Goal: Task Accomplishment & Management: Manage account settings

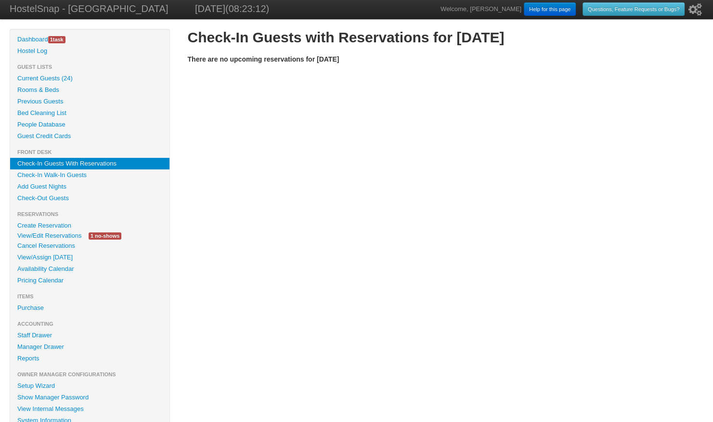
click at [51, 195] on link "Check-Out Guests" at bounding box center [89, 199] width 159 height 12
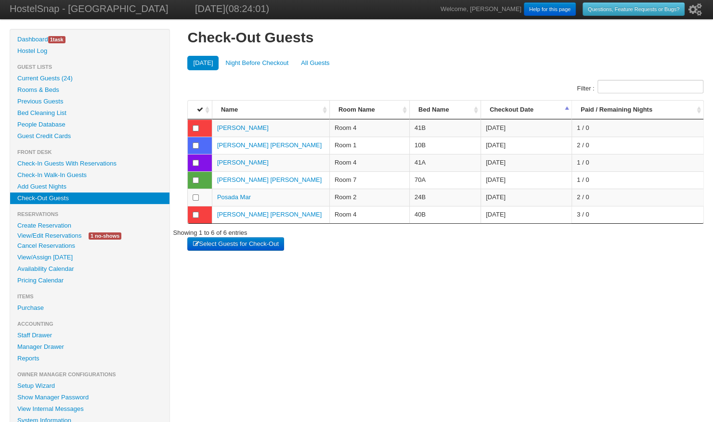
click at [65, 302] on link "Purchase" at bounding box center [89, 308] width 159 height 12
click at [62, 304] on link "Purchase" at bounding box center [89, 308] width 159 height 12
click at [38, 304] on link "Purchase" at bounding box center [89, 308] width 159 height 12
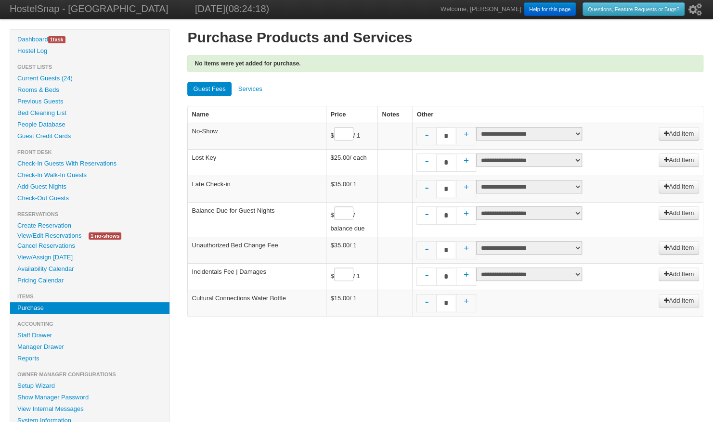
click at [252, 90] on link "Services" at bounding box center [251, 89] width 36 height 14
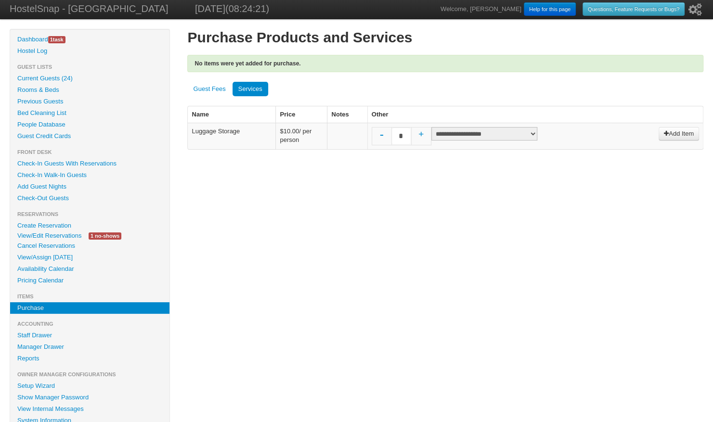
click at [523, 133] on select "**********" at bounding box center [484, 133] width 106 height 13
click at [417, 275] on div "Hide Menu Dashboard 1 task Hostel Log Guest Lists Current Guests (24) Rooms & B…" at bounding box center [357, 260] width 694 height 463
click at [474, 129] on select "**********" at bounding box center [484, 133] width 106 height 13
click at [59, 191] on link "Add Guest Nights" at bounding box center [89, 187] width 159 height 12
click at [59, 197] on link "Check-Out Guests" at bounding box center [89, 199] width 159 height 12
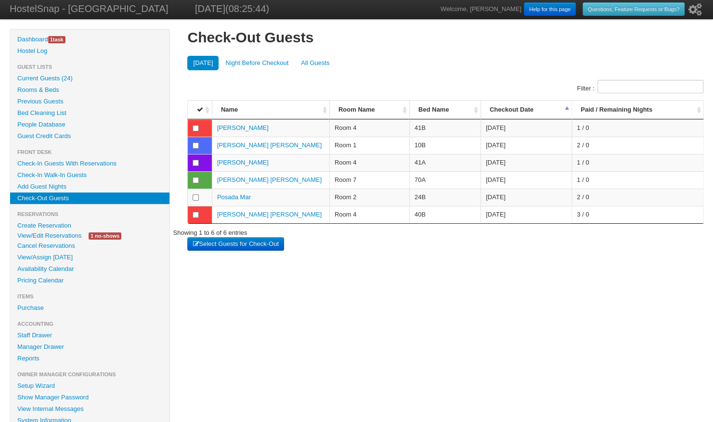
click at [213, 243] on button "Select Guests for Check-Out" at bounding box center [235, 243] width 96 height 13
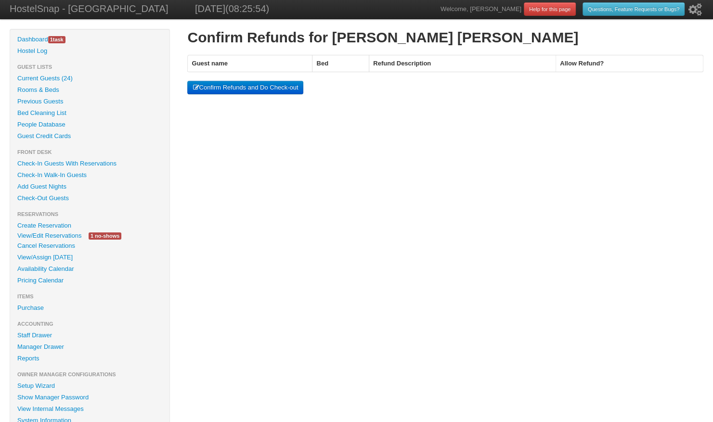
click at [247, 89] on button "Confirm Refunds and Do Check-out" at bounding box center [245, 87] width 116 height 13
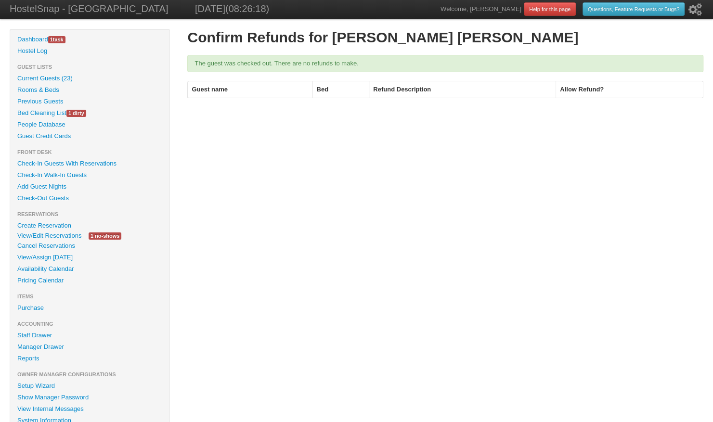
click at [60, 79] on link "Current Guests (23)" at bounding box center [89, 79] width 159 height 12
click at [52, 200] on link "Check-Out Guests" at bounding box center [89, 199] width 159 height 12
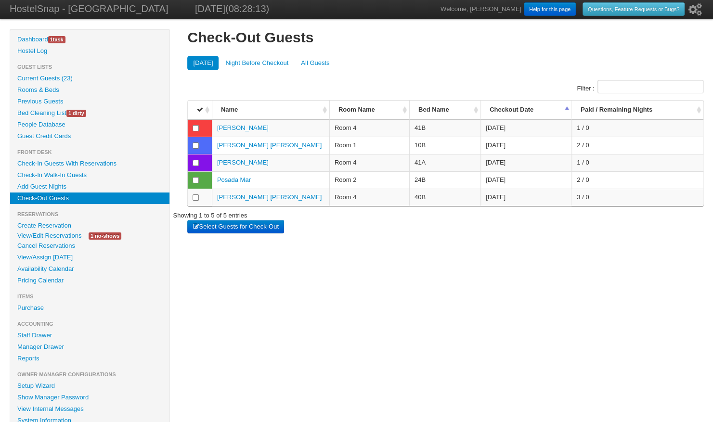
click at [39, 309] on link "Purchase" at bounding box center [89, 308] width 159 height 12
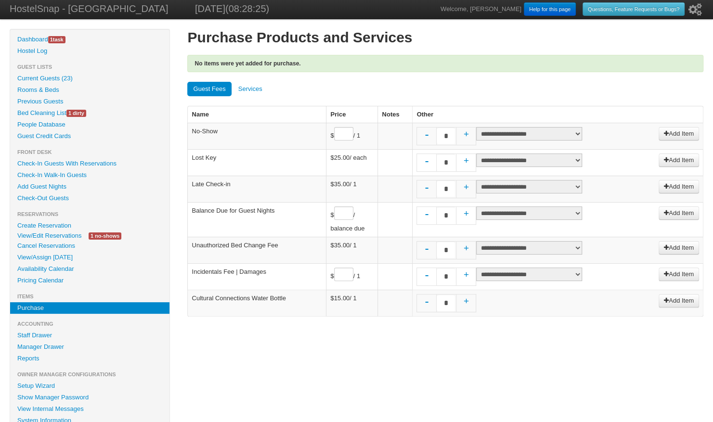
click at [255, 85] on link "Services" at bounding box center [251, 89] width 36 height 14
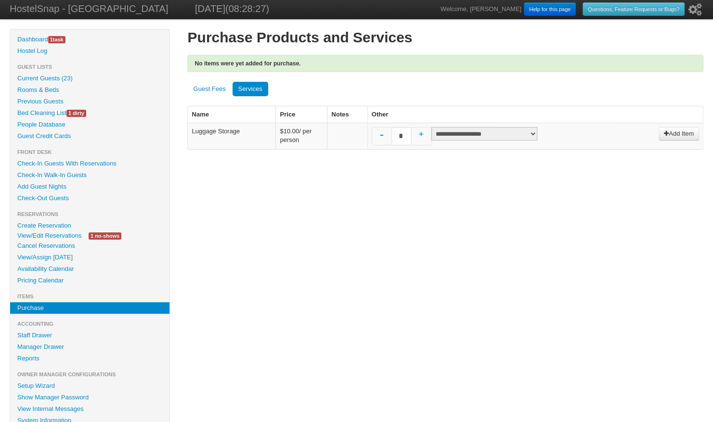
click at [520, 134] on select "**********" at bounding box center [484, 133] width 106 height 13
select select "*****"
click at [431, 127] on select "**********" at bounding box center [484, 133] width 106 height 13
click at [685, 132] on link "Add Item" at bounding box center [679, 133] width 40 height 13
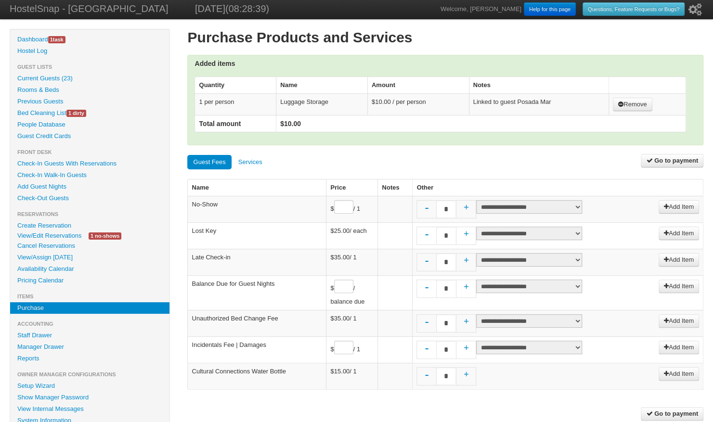
click at [662, 155] on link "Go to payment" at bounding box center [672, 160] width 63 height 13
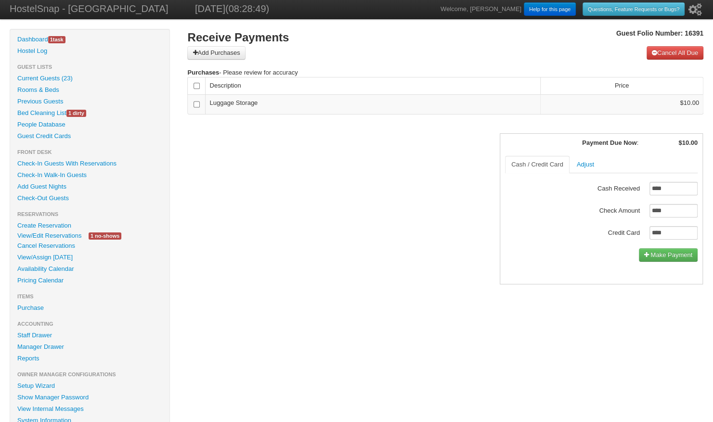
click at [665, 233] on input "****" at bounding box center [673, 232] width 48 height 13
type input "*****"
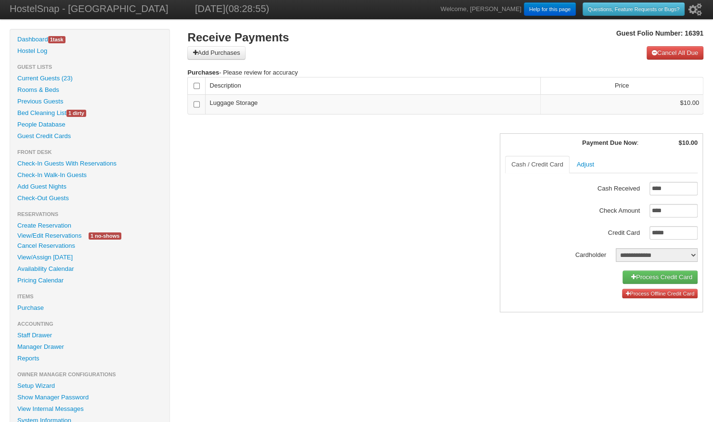
click at [660, 254] on select "**********" at bounding box center [657, 254] width 82 height 13
select select "*****"
click at [616, 248] on select "**********" at bounding box center [657, 254] width 82 height 13
click at [647, 272] on link "Process Credit Card (on file)" at bounding box center [649, 277] width 96 height 13
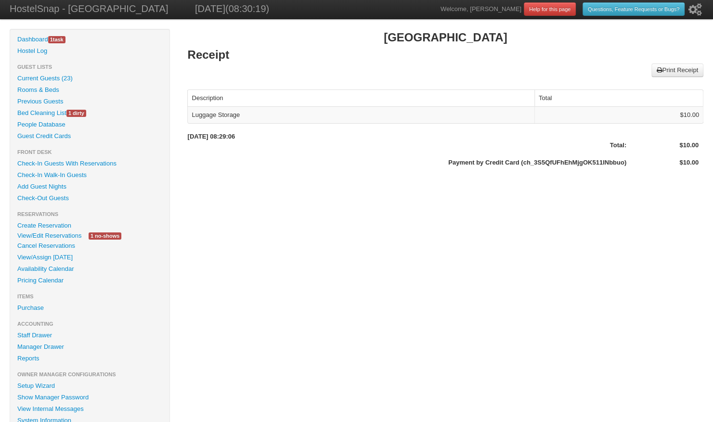
click at [60, 193] on link "Check-Out Guests" at bounding box center [89, 199] width 159 height 12
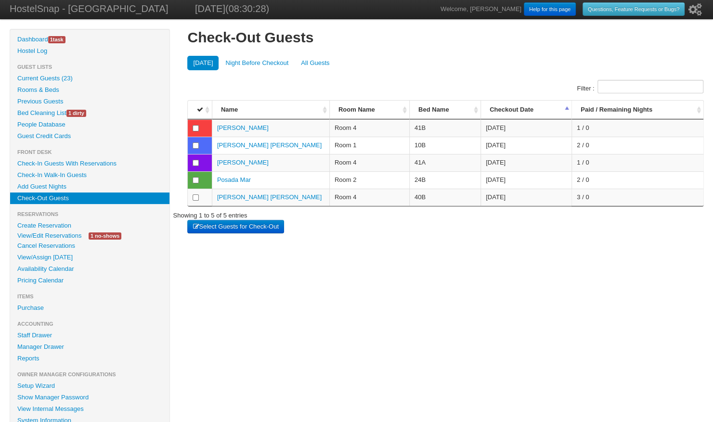
click at [223, 227] on button "Select Guests for Check-Out" at bounding box center [235, 226] width 96 height 13
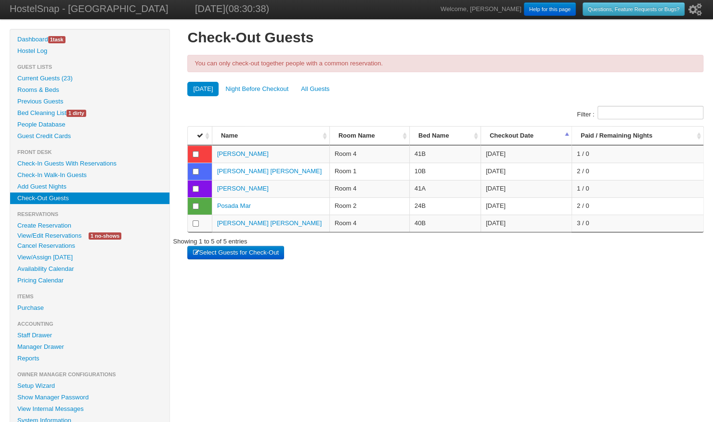
click at [220, 253] on button "Select Guests for Check-Out" at bounding box center [235, 252] width 96 height 13
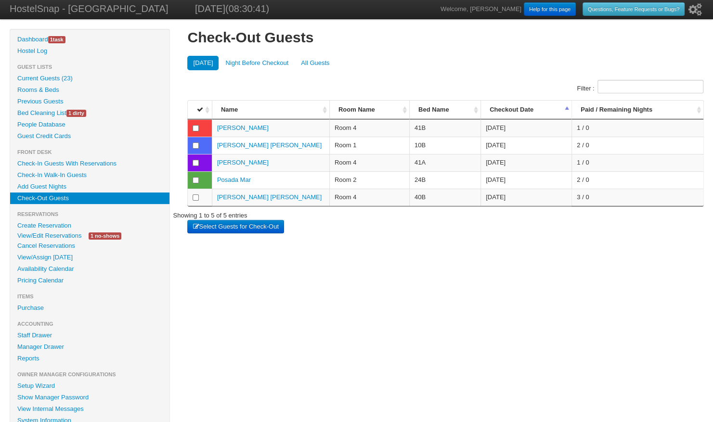
click at [227, 226] on button "Select Guests for Check-Out" at bounding box center [235, 226] width 96 height 13
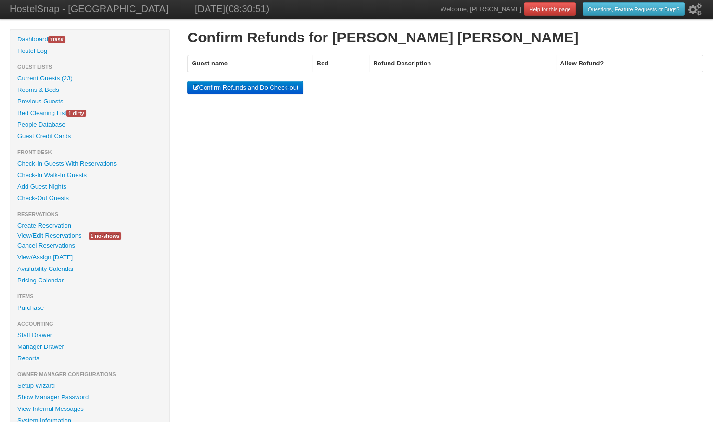
click at [268, 89] on button "Confirm Refunds and Do Check-out" at bounding box center [245, 87] width 116 height 13
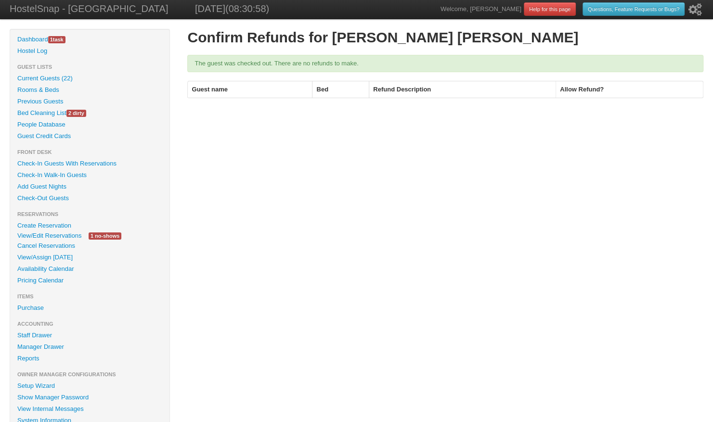
click at [57, 195] on link "Check-Out Guests" at bounding box center [89, 199] width 159 height 12
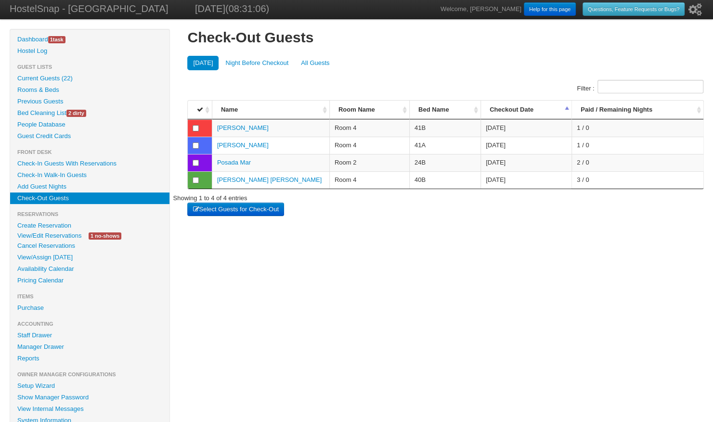
click at [233, 211] on button "Select Guests for Check-Out" at bounding box center [235, 209] width 96 height 13
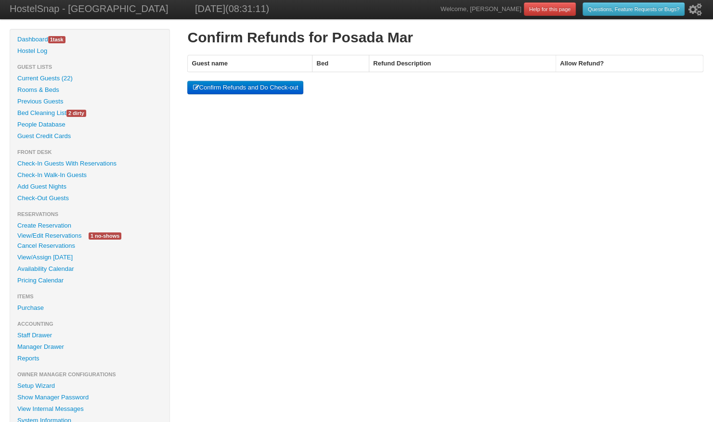
click at [265, 87] on button "Confirm Refunds and Do Check-out" at bounding box center [245, 87] width 116 height 13
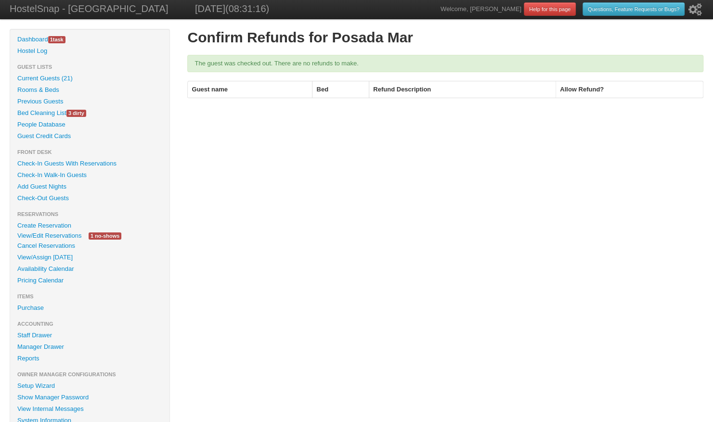
click at [54, 197] on link "Check-Out Guests" at bounding box center [89, 199] width 159 height 12
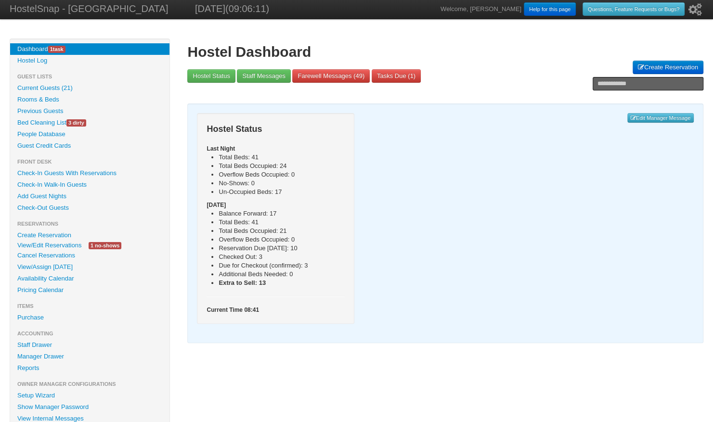
click at [51, 209] on link "Check-Out Guests" at bounding box center [89, 208] width 159 height 12
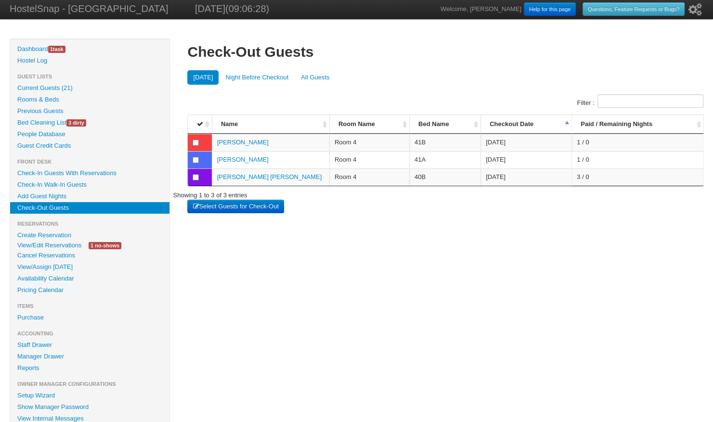
click at [260, 205] on button "Select Guests for Check-Out" at bounding box center [235, 206] width 96 height 13
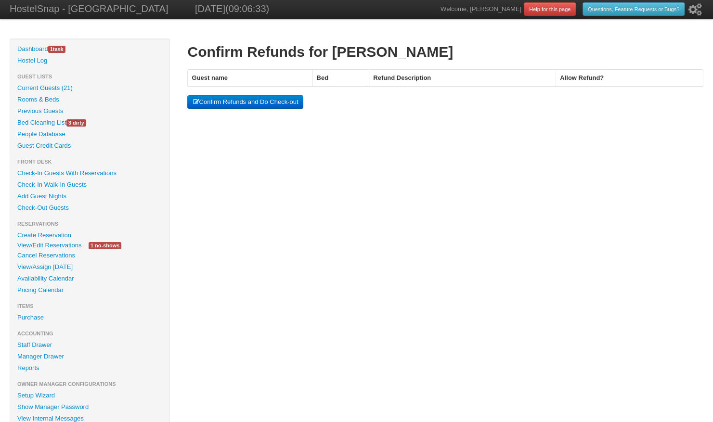
click at [265, 100] on button "Confirm Refunds and Do Check-out" at bounding box center [245, 101] width 116 height 13
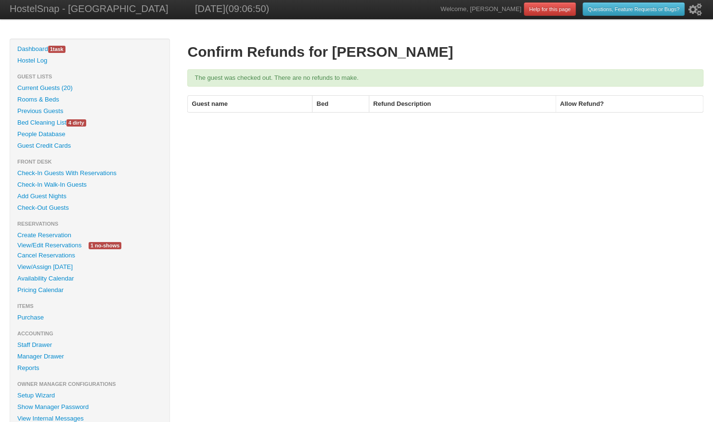
click at [46, 97] on link "Rooms & Beds" at bounding box center [89, 100] width 159 height 12
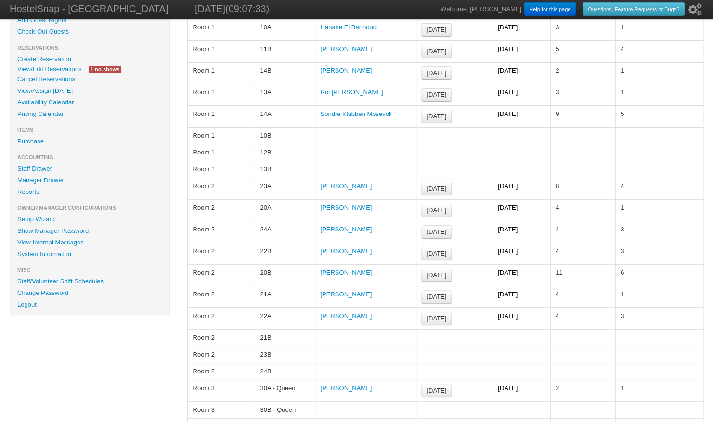
scroll to position [186, 0]
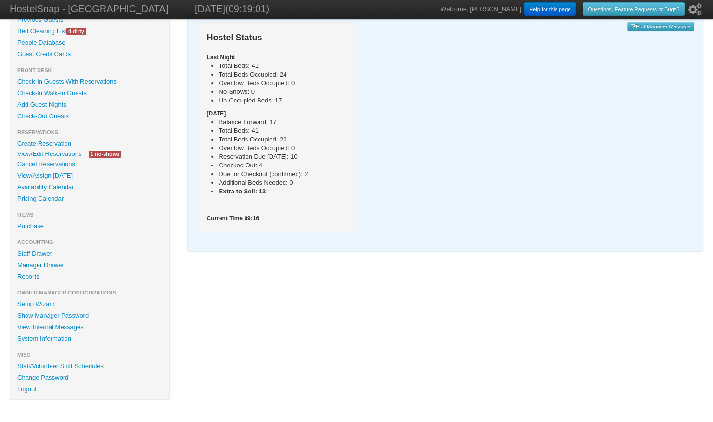
scroll to position [96, 0]
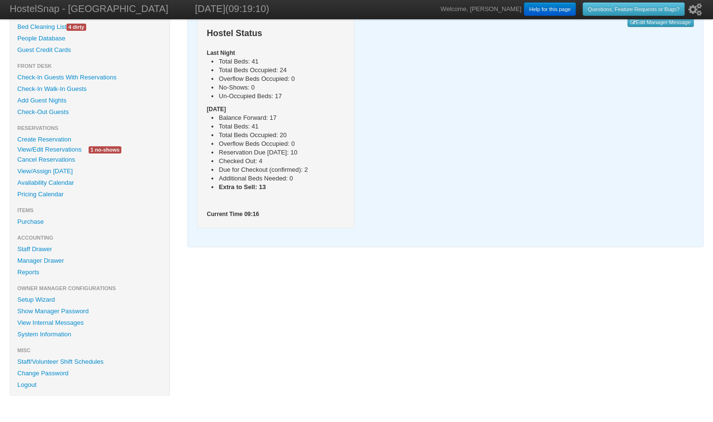
click at [27, 220] on link "Purchase" at bounding box center [89, 222] width 159 height 12
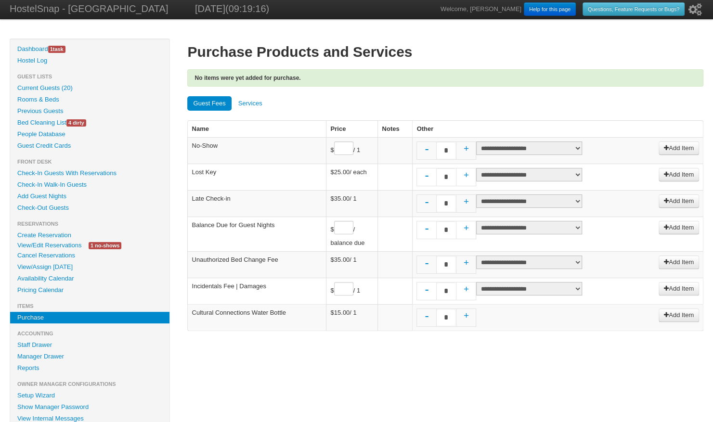
click at [252, 99] on link "Services" at bounding box center [251, 103] width 36 height 14
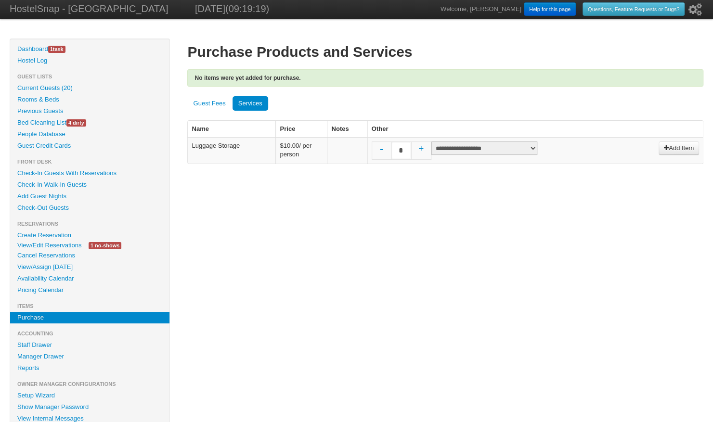
click at [487, 146] on select "**********" at bounding box center [484, 148] width 106 height 13
select select "*****"
click at [431, 142] on select "**********" at bounding box center [484, 148] width 106 height 13
click at [672, 148] on link "Add Item" at bounding box center [679, 148] width 40 height 13
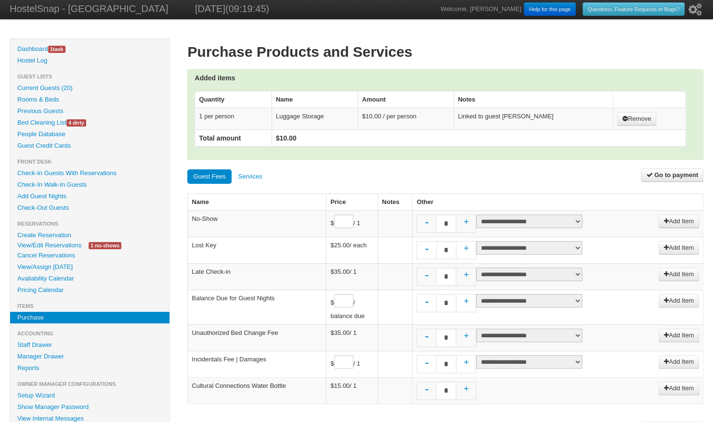
click at [678, 169] on link "Go to payment" at bounding box center [672, 174] width 63 height 13
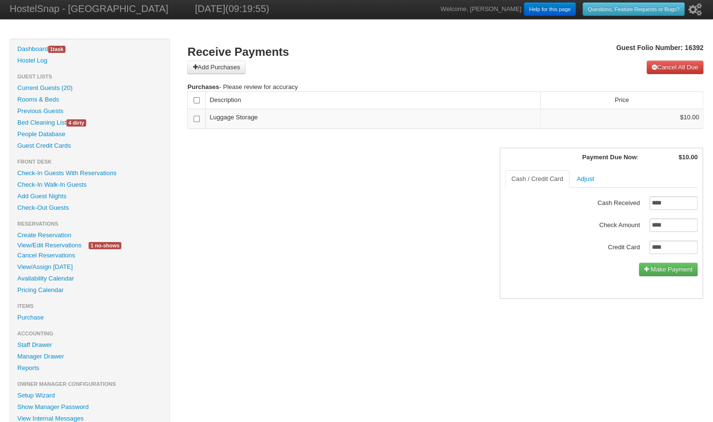
click at [674, 246] on input "****" at bounding box center [673, 247] width 48 height 13
type input "*****"
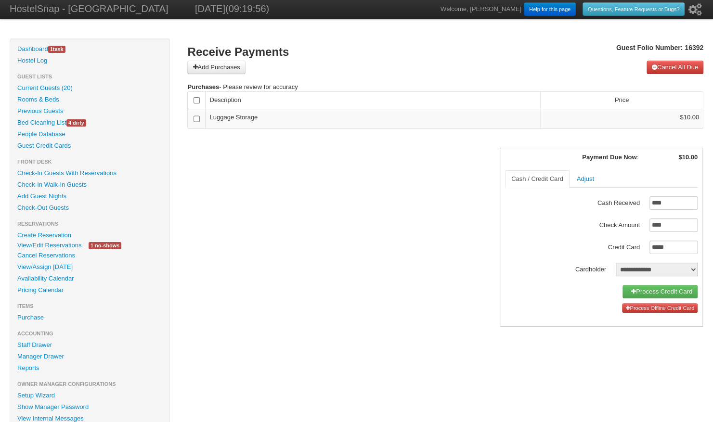
click at [669, 272] on select "**********" at bounding box center [657, 269] width 82 height 13
select select "*****"
click at [616, 263] on select "**********" at bounding box center [657, 269] width 82 height 13
click link "Process Credit Card (on file)"
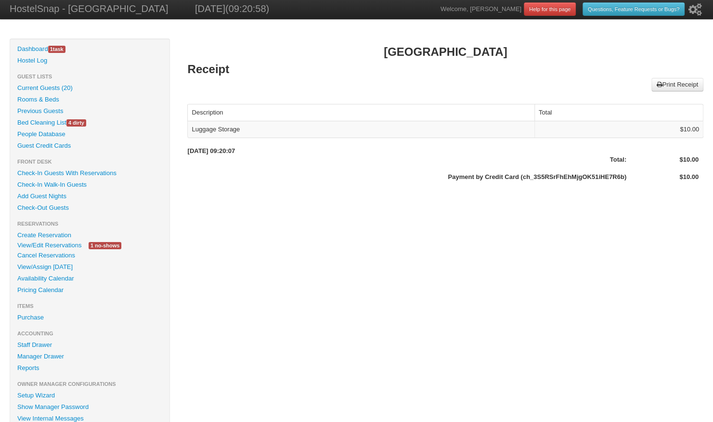
click at [23, 204] on link "Check-Out Guests" at bounding box center [89, 208] width 159 height 12
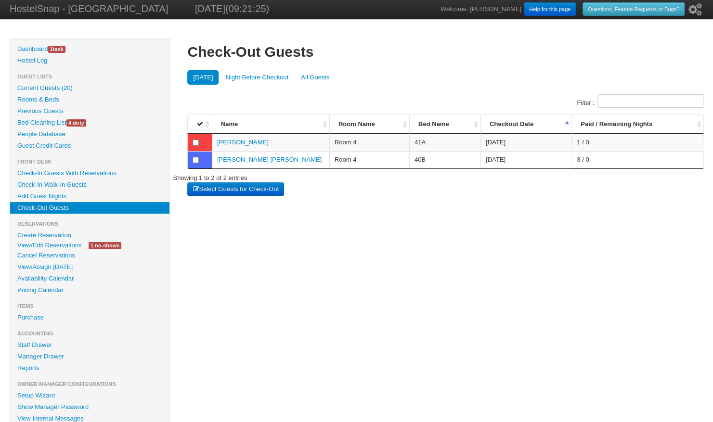
click at [240, 185] on button "Select Guests for Check-Out" at bounding box center [235, 188] width 96 height 13
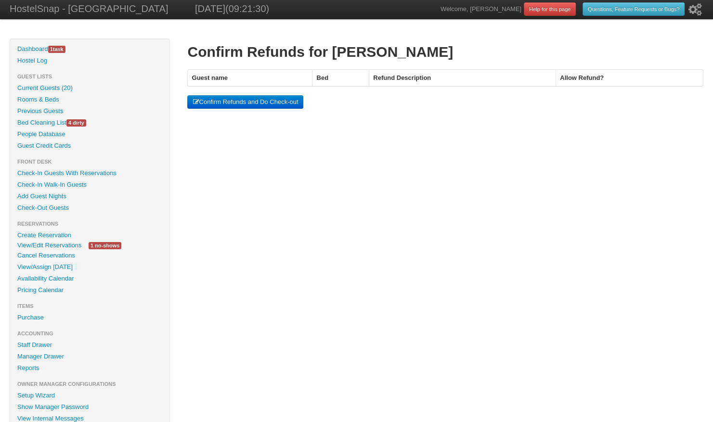
click at [246, 101] on button "Confirm Refunds and Do Check-out" at bounding box center [245, 101] width 116 height 13
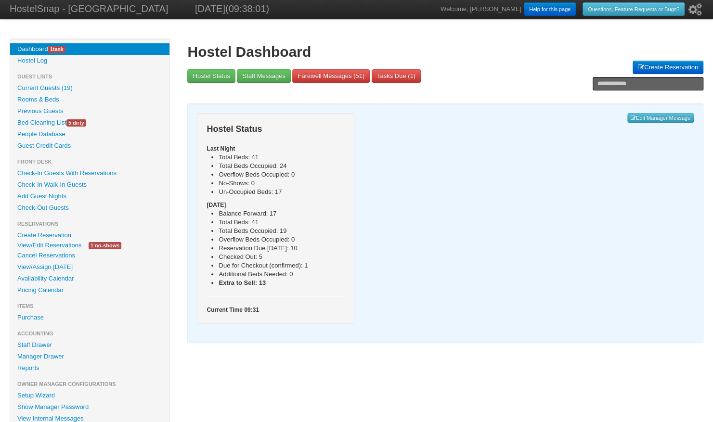
click at [75, 207] on link "Check-Out Guests" at bounding box center [89, 208] width 159 height 12
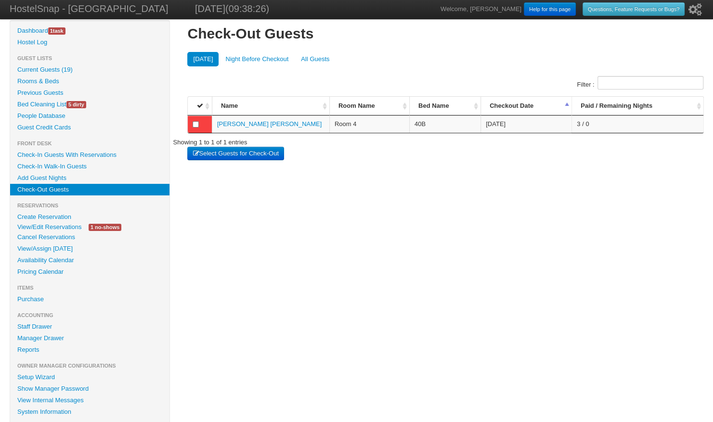
scroll to position [19, 0]
click at [76, 258] on link "Availability Calendar" at bounding box center [89, 260] width 159 height 12
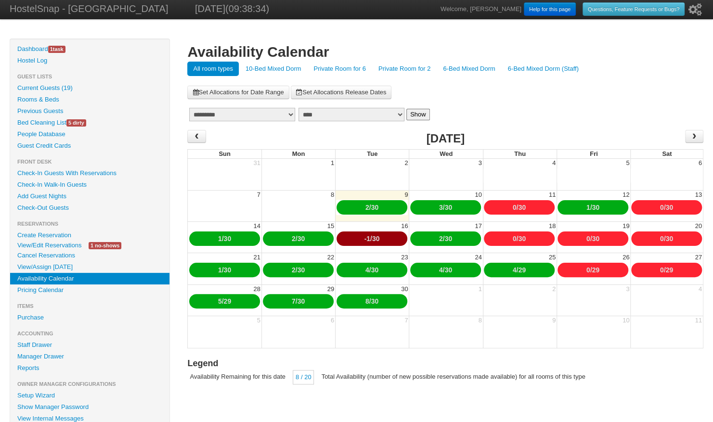
click at [263, 65] on link "10-Bed Mixed Dorm" at bounding box center [273, 69] width 67 height 14
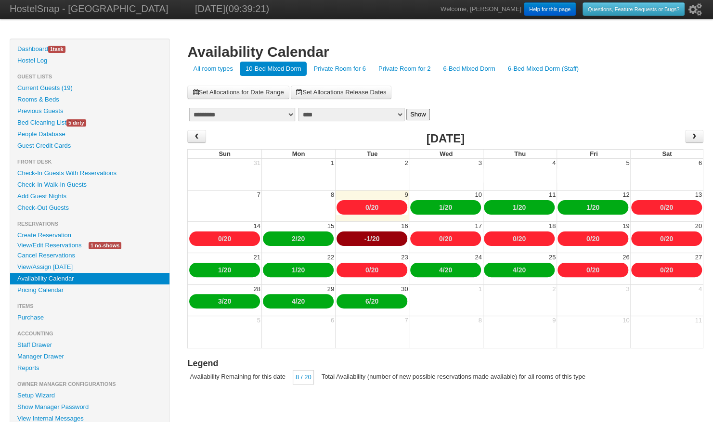
click at [496, 72] on link "6-Bed Mixed Dorm" at bounding box center [469, 69] width 64 height 14
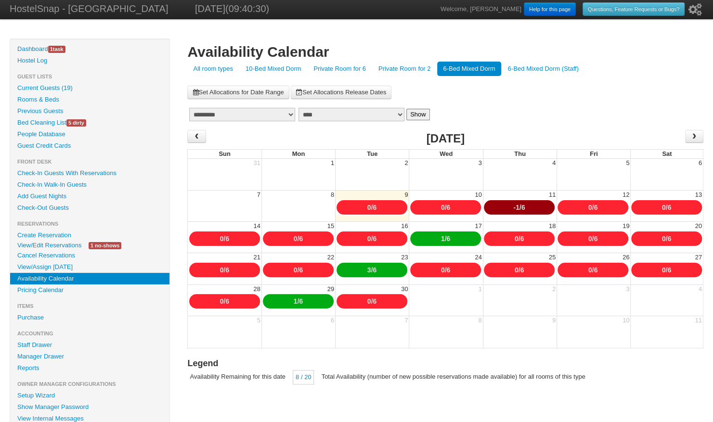
click at [703, 137] on div "Hide Menu Dashboard 1 task Hostel Log Guest Lists Rooms & Beds" at bounding box center [356, 270] width 713 height 463
click at [701, 137] on span "›" at bounding box center [694, 136] width 18 height 13
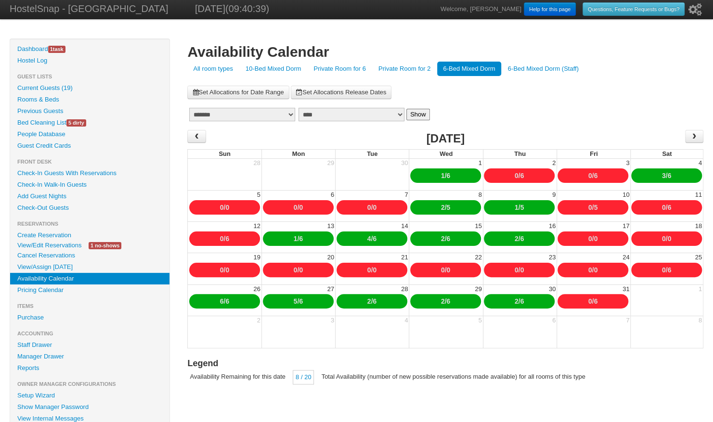
click at [265, 65] on link "10-Bed Mixed Dorm" at bounding box center [273, 69] width 67 height 14
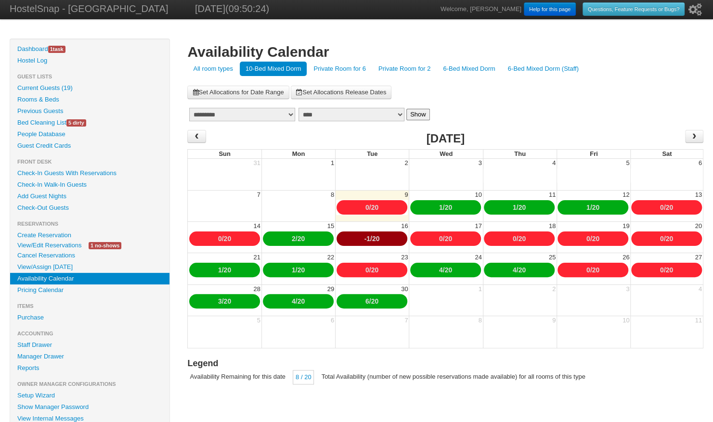
click at [96, 212] on link "Check-Out Guests" at bounding box center [89, 208] width 159 height 12
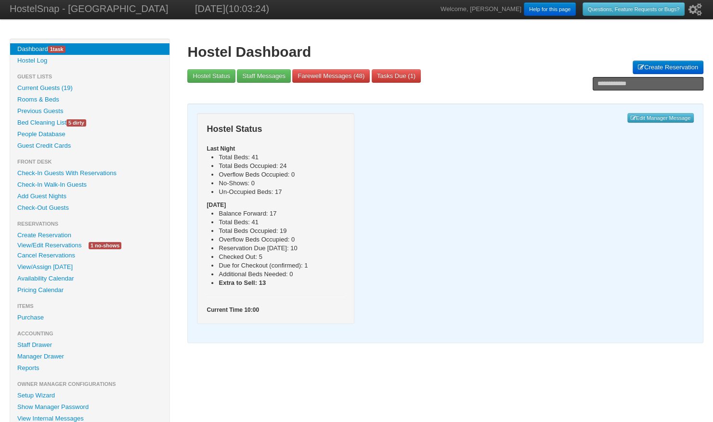
click at [67, 174] on link "Check-In Guests With Reservations" at bounding box center [89, 174] width 159 height 12
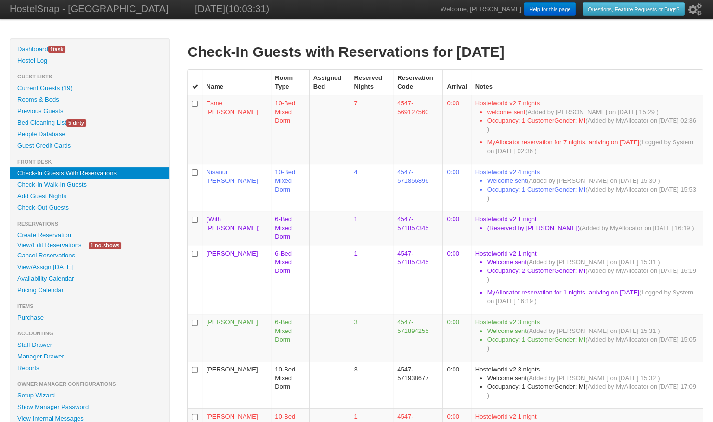
click at [80, 203] on link "Check-Out Guests" at bounding box center [89, 208] width 159 height 12
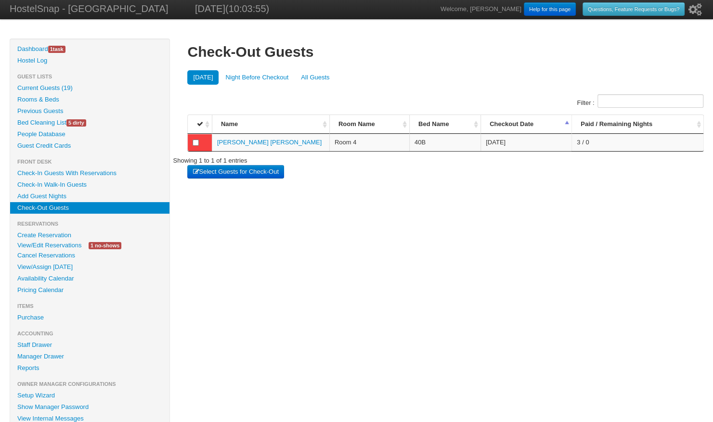
click at [53, 106] on link "Previous Guests" at bounding box center [89, 111] width 159 height 12
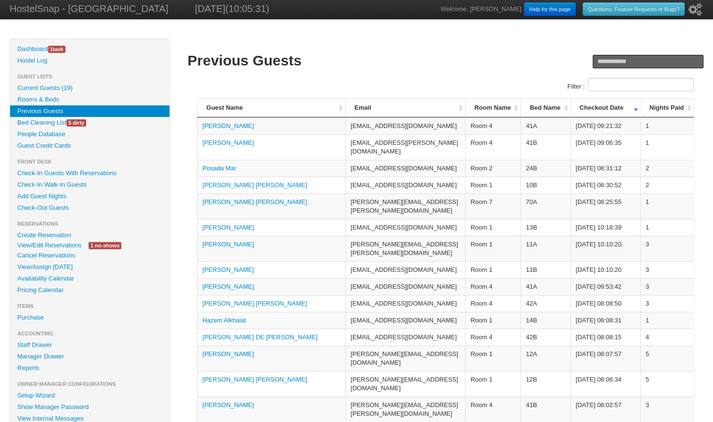
scroll to position [0, 0]
click at [64, 205] on link "Check-Out Guests" at bounding box center [89, 208] width 159 height 12
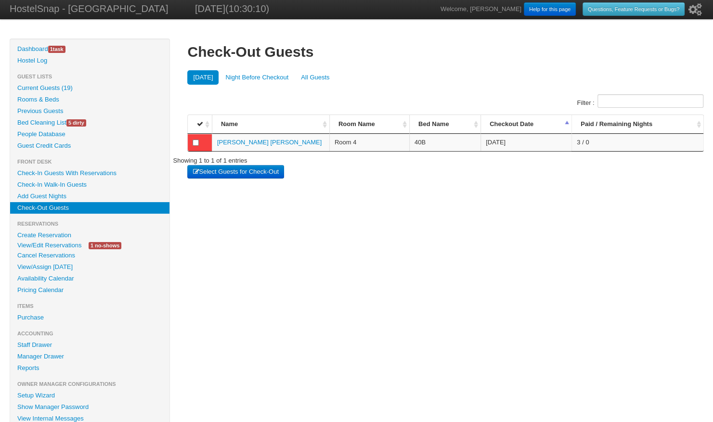
click at [241, 168] on button "Select Guests for Check-Out" at bounding box center [235, 171] width 96 height 13
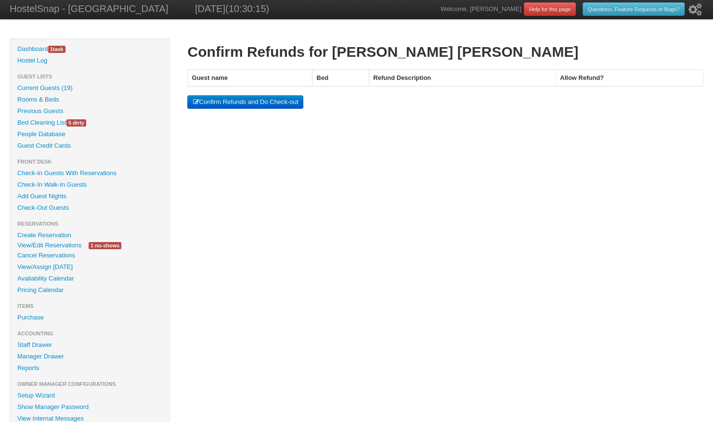
click at [263, 99] on button "Confirm Refunds and Do Check-out" at bounding box center [245, 101] width 116 height 13
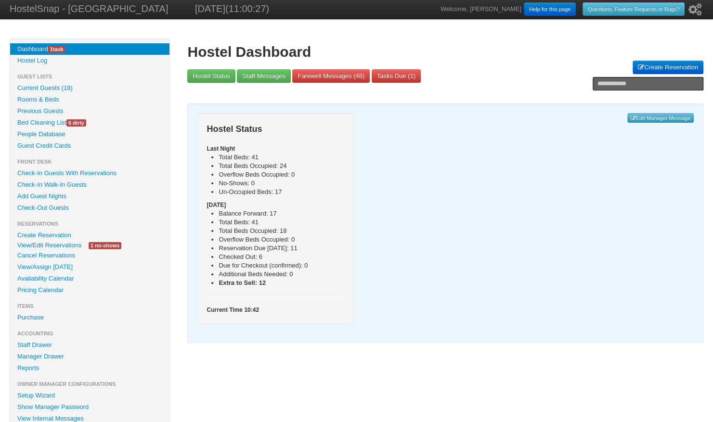
click at [92, 209] on link "Check-Out Guests" at bounding box center [89, 208] width 159 height 12
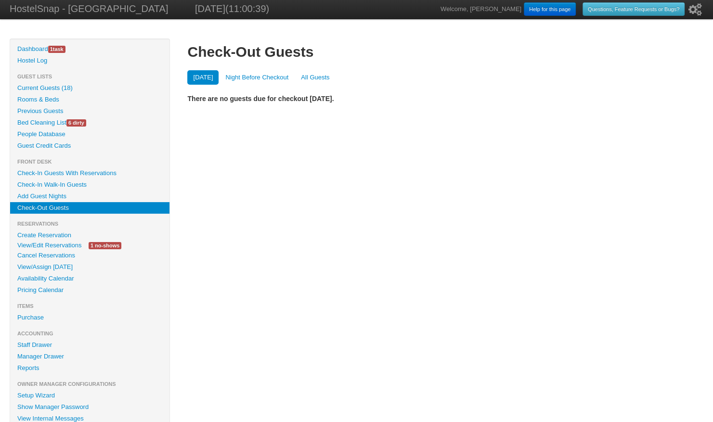
click at [85, 277] on link "Availability Calendar" at bounding box center [89, 279] width 159 height 12
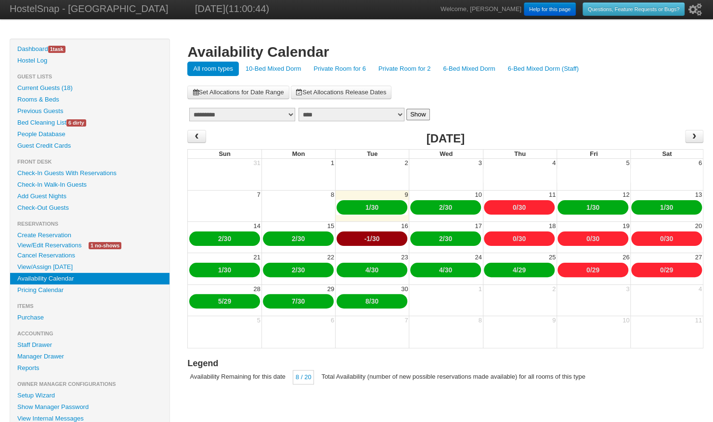
click at [259, 70] on link "10-Bed Mixed Dorm" at bounding box center [273, 69] width 67 height 14
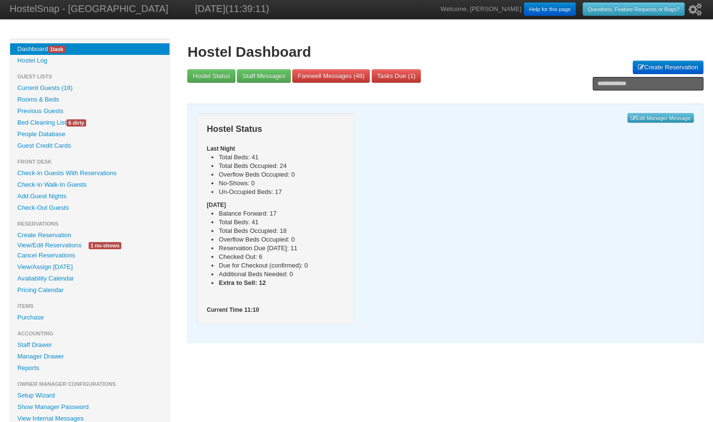
drag, startPoint x: 136, startPoint y: 249, endPoint x: 62, endPoint y: 270, distance: 77.4
click at [136, 249] on li "View/Edit Reservations 1 no-shows" at bounding box center [89, 245] width 145 height 9
click at [41, 277] on link "Availability Calendar" at bounding box center [89, 279] width 159 height 12
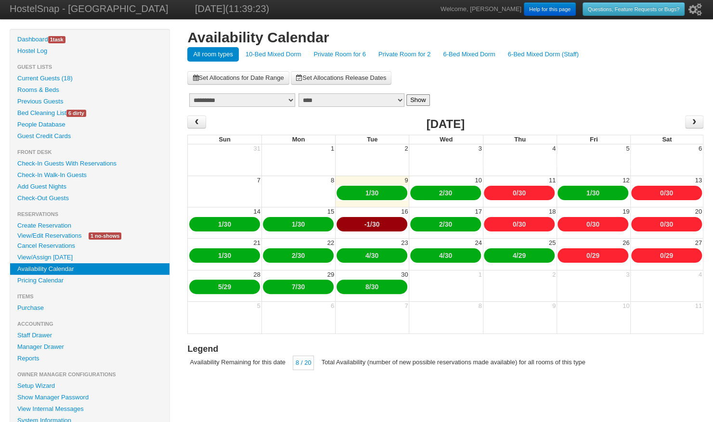
click at [282, 50] on link "10-Bed Mixed Dorm" at bounding box center [273, 54] width 67 height 14
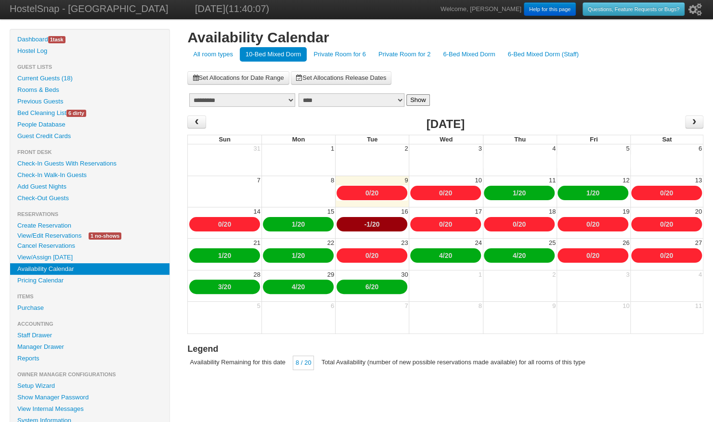
click at [460, 55] on link "6-Bed Mixed Dorm" at bounding box center [469, 54] width 64 height 14
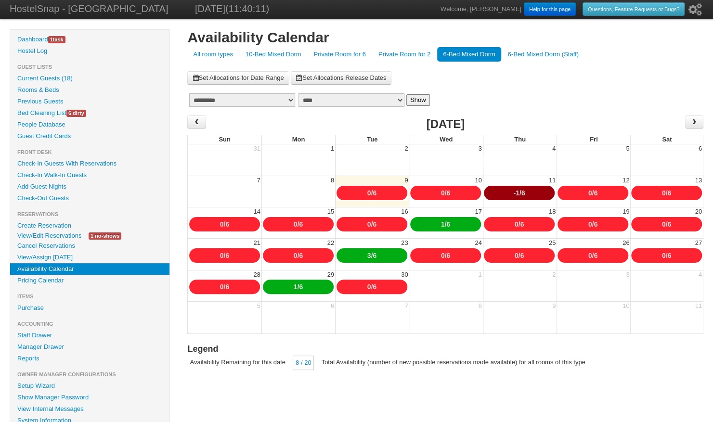
click at [384, 53] on link "Private Room for 2" at bounding box center [405, 54] width 64 height 14
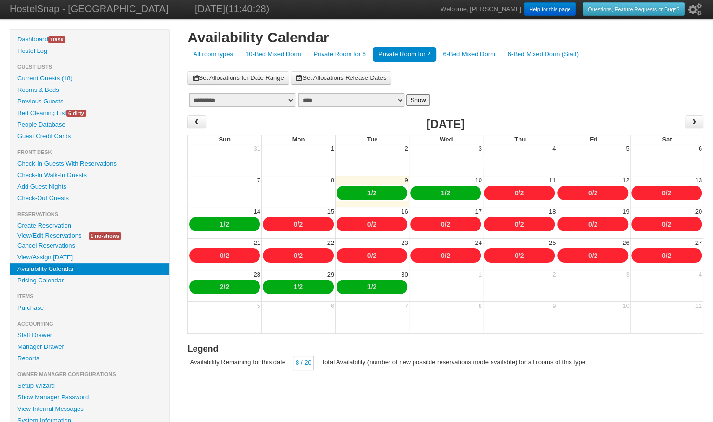
click at [453, 50] on link "6-Bed Mixed Dorm" at bounding box center [469, 54] width 64 height 14
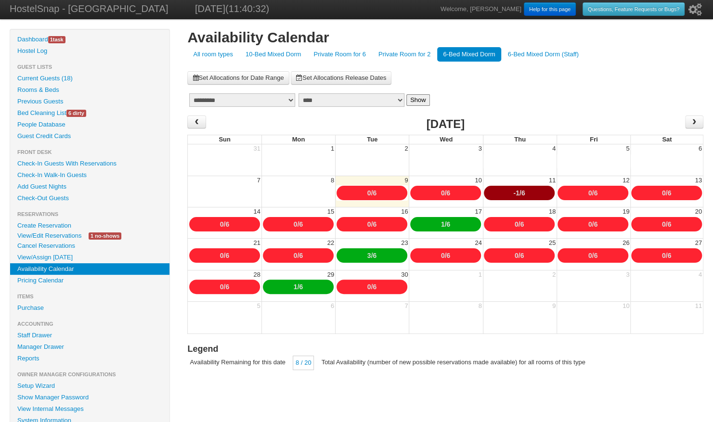
click at [401, 58] on link "Private Room for 2" at bounding box center [405, 54] width 64 height 14
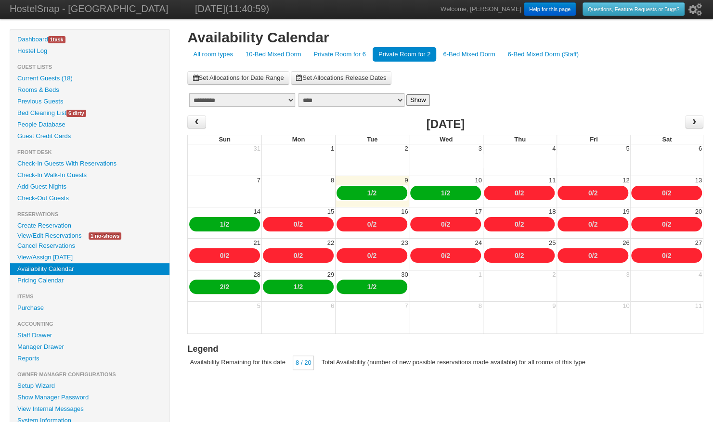
click at [278, 48] on link "10-Bed Mixed Dorm" at bounding box center [273, 54] width 67 height 14
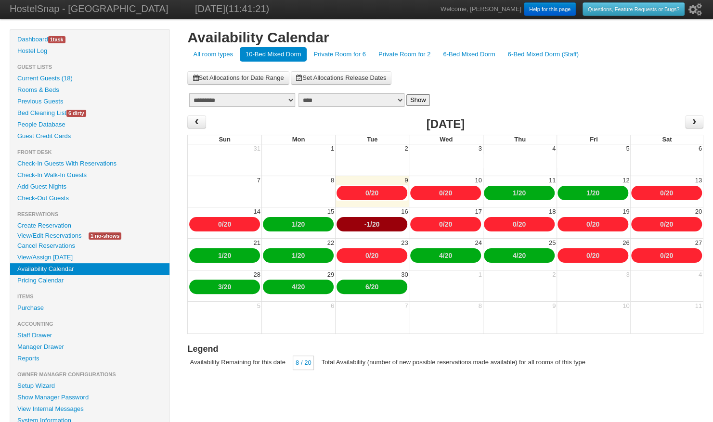
click at [50, 281] on link "Pricing Calendar" at bounding box center [89, 281] width 159 height 12
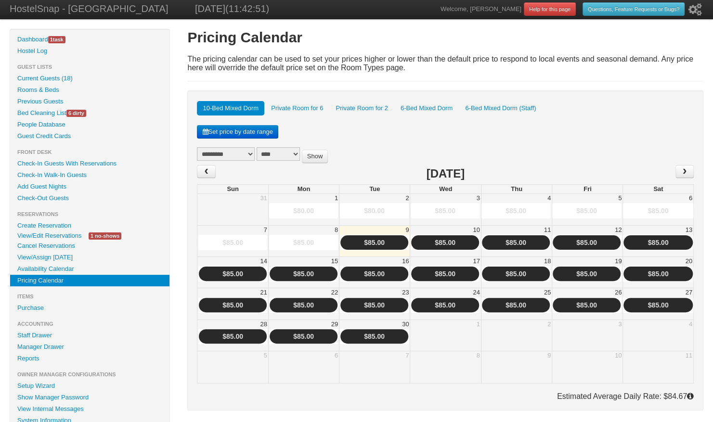
click at [52, 269] on link "Availability Calendar" at bounding box center [89, 269] width 159 height 12
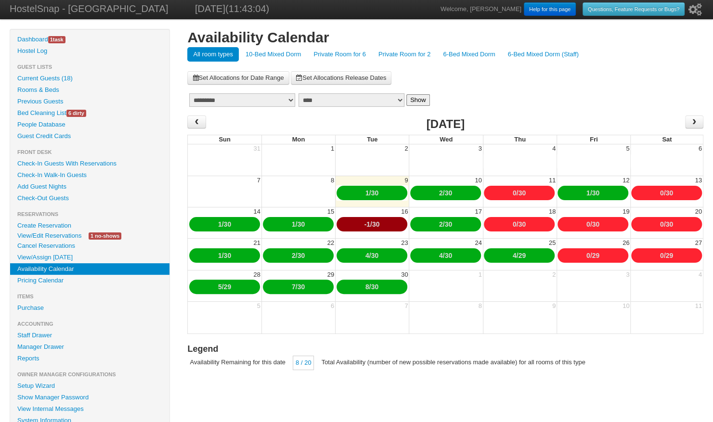
click at [276, 52] on link "10-Bed Mixed Dorm" at bounding box center [273, 54] width 67 height 14
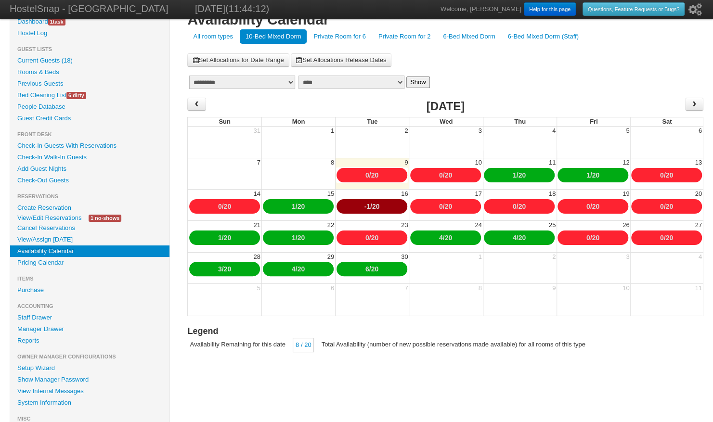
scroll to position [16, 0]
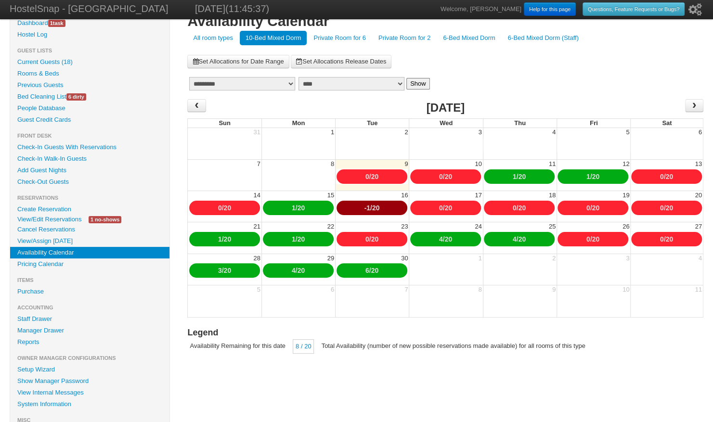
click at [31, 167] on link "Add Guest Nights" at bounding box center [89, 171] width 159 height 12
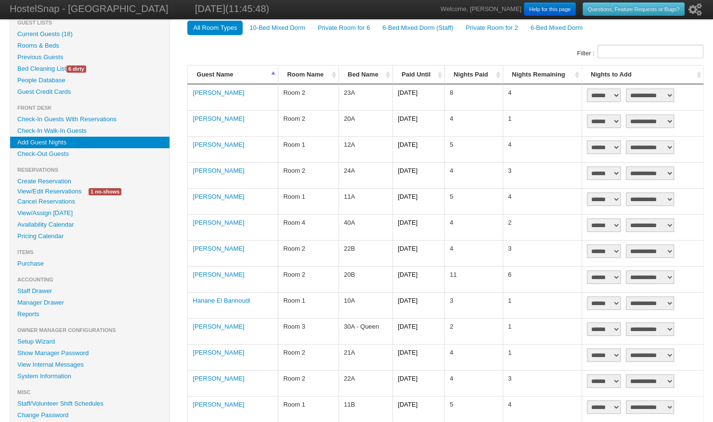
scroll to position [94, 0]
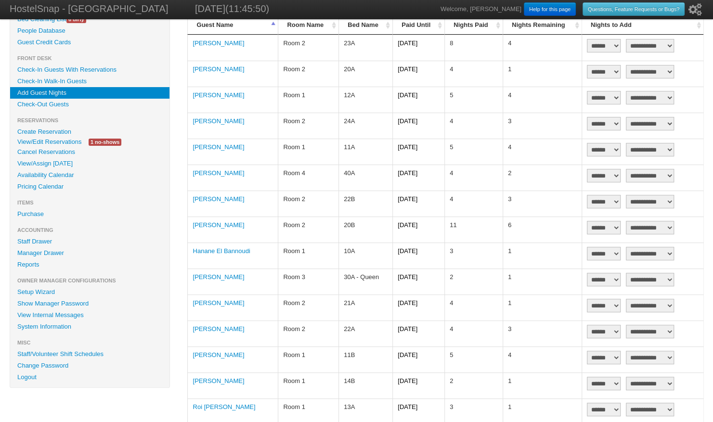
click at [609, 250] on select "****** * * * * * * * * * ** **" at bounding box center [604, 253] width 34 height 13
select select "*"
click at [587, 247] on select "****** * * * * * * * * * ** **" at bounding box center [604, 253] width 34 height 13
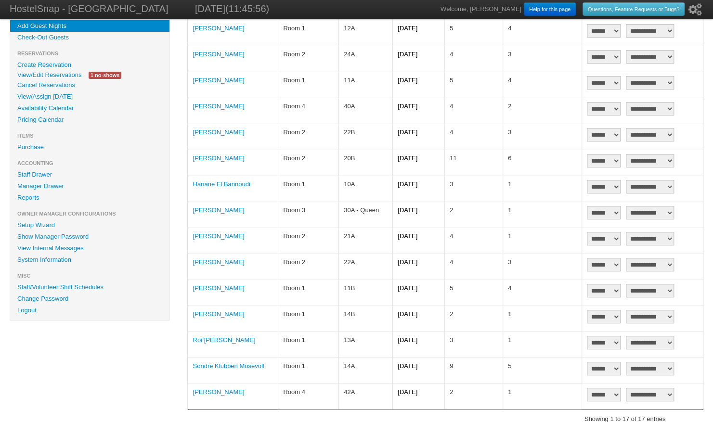
scroll to position [199, 0]
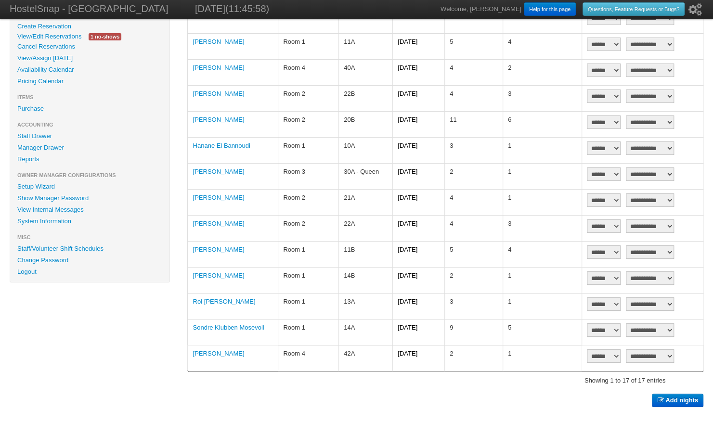
click at [680, 401] on button "Add nights" at bounding box center [678, 400] width 52 height 13
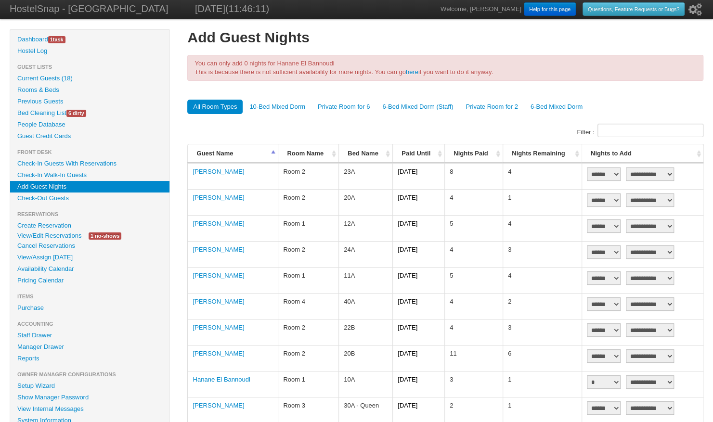
click at [279, 106] on link "10-Bed Mixed Dorm" at bounding box center [277, 107] width 67 height 14
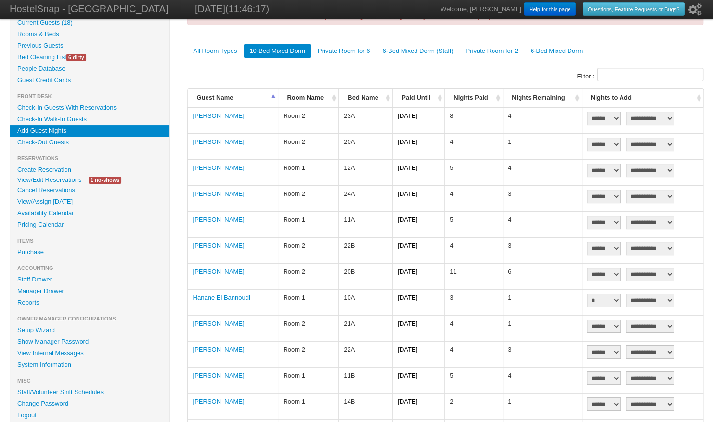
scroll to position [156, 0]
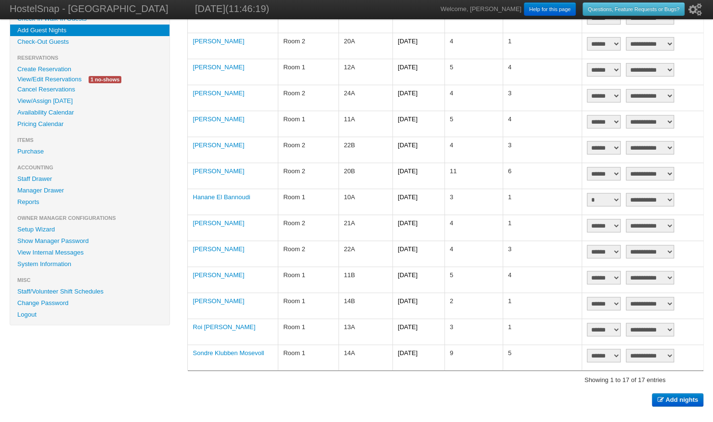
click at [693, 397] on b "Add nights" at bounding box center [681, 399] width 33 height 7
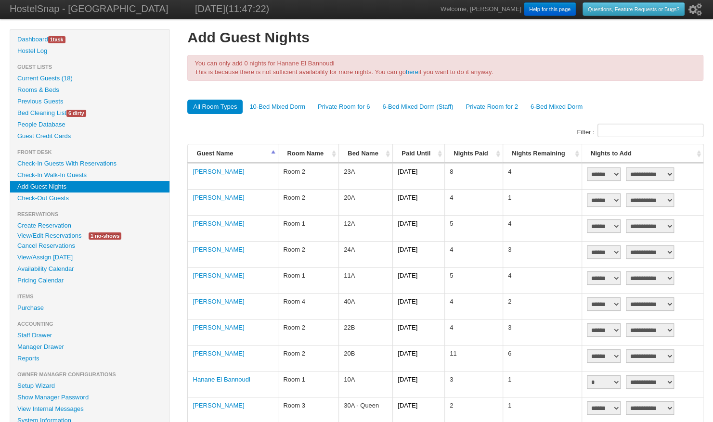
click at [58, 221] on link "Create Reservation" at bounding box center [89, 226] width 159 height 12
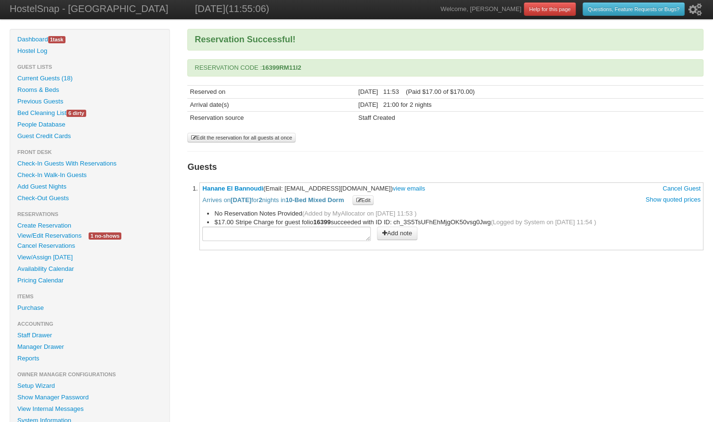
click at [76, 165] on link "Check-In Guests With Reservations" at bounding box center [89, 164] width 159 height 12
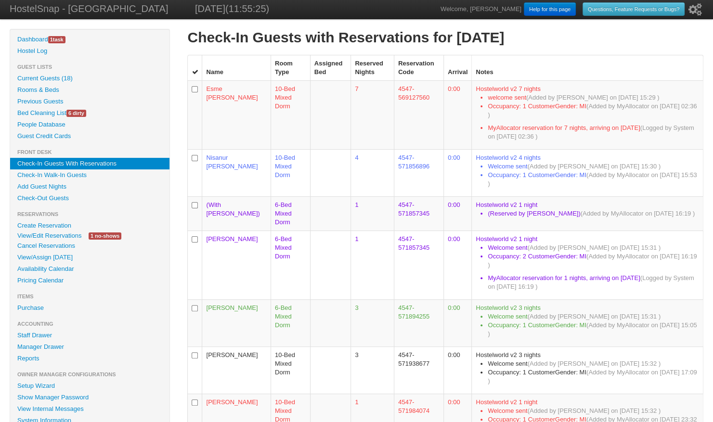
click at [52, 279] on link "Pricing Calendar" at bounding box center [89, 281] width 159 height 12
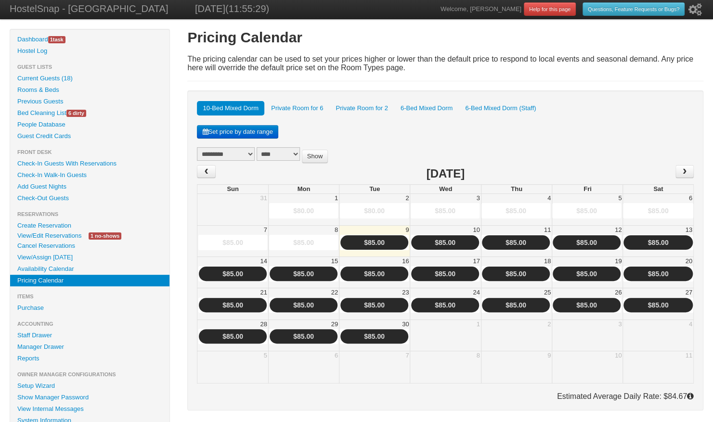
click at [52, 269] on link "Availability Calendar" at bounding box center [89, 269] width 159 height 12
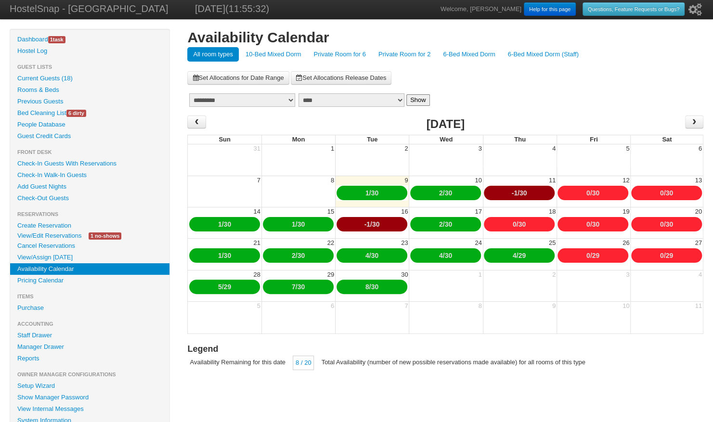
click at [253, 50] on link "10-Bed Mixed Dorm" at bounding box center [273, 54] width 67 height 14
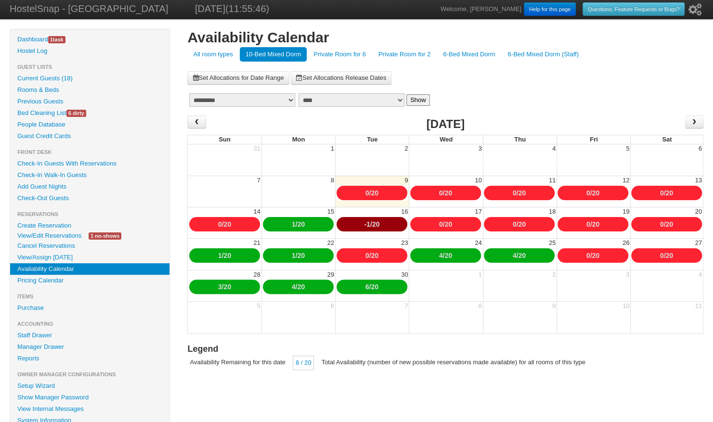
click at [313, 221] on div "1 / 20" at bounding box center [298, 224] width 71 height 14
click at [41, 222] on link "Create Reservation" at bounding box center [89, 226] width 159 height 12
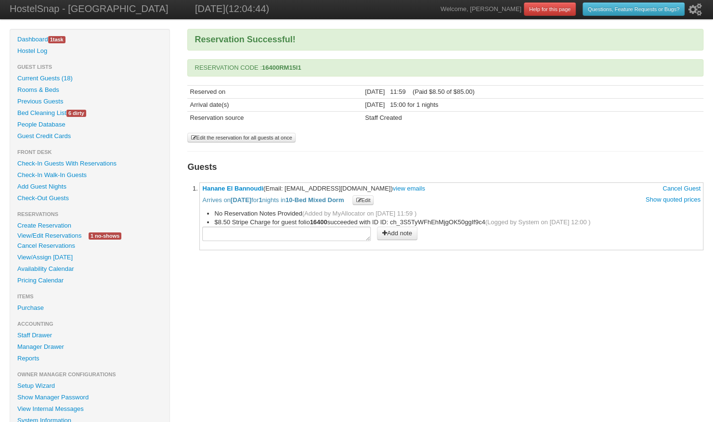
click at [100, 163] on link "Check-In Guests With Reservations" at bounding box center [89, 164] width 159 height 12
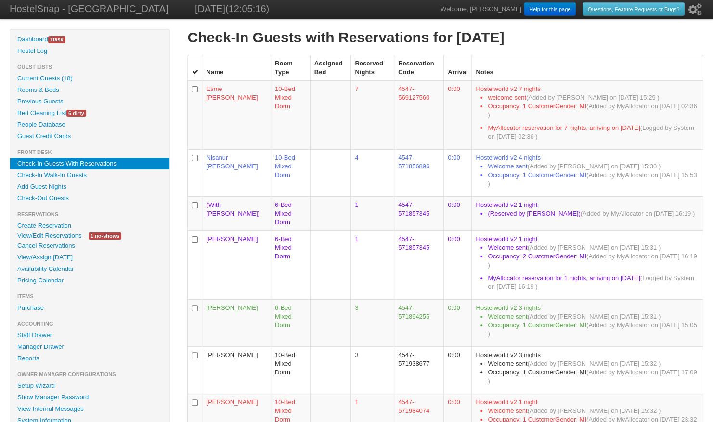
click at [226, 246] on td "[PERSON_NAME]" at bounding box center [236, 265] width 68 height 69
click at [75, 197] on link "Check-Out Guests" at bounding box center [89, 199] width 159 height 12
